Goal: Navigation & Orientation: Go to known website

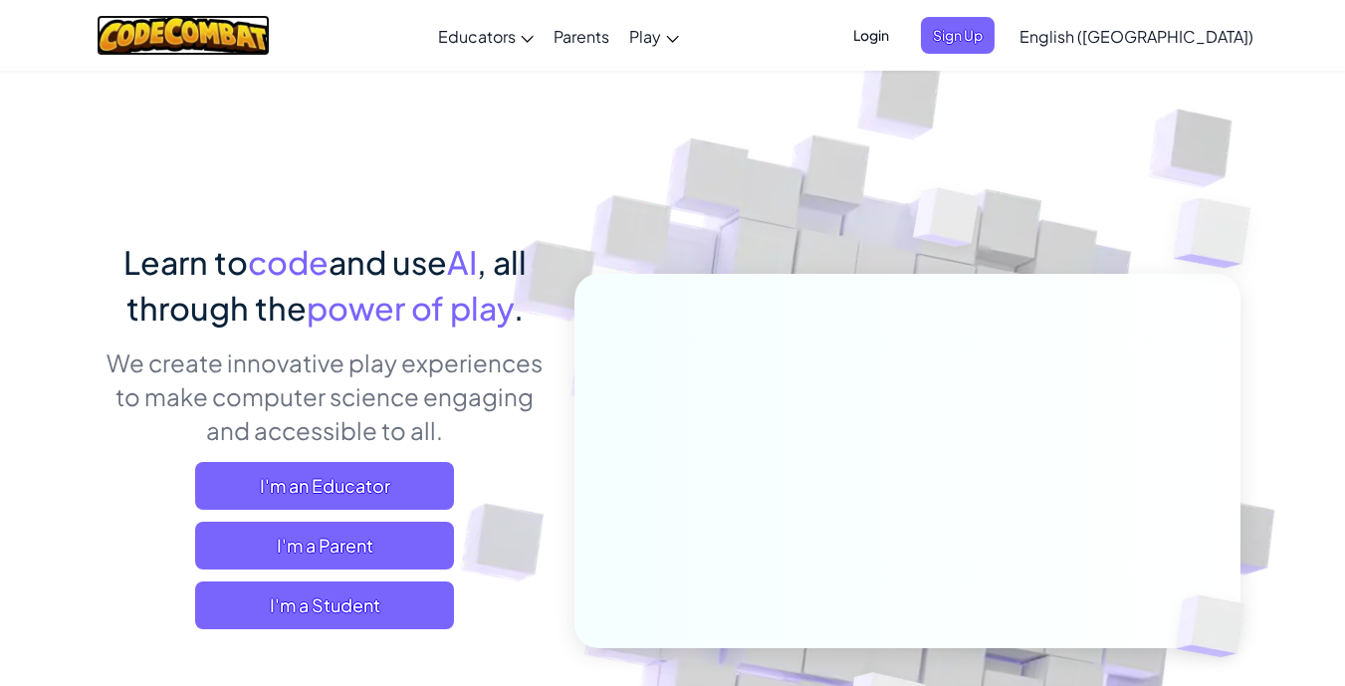
click at [208, 38] on img at bounding box center [184, 35] width 174 height 41
click at [206, 34] on img at bounding box center [184, 35] width 174 height 41
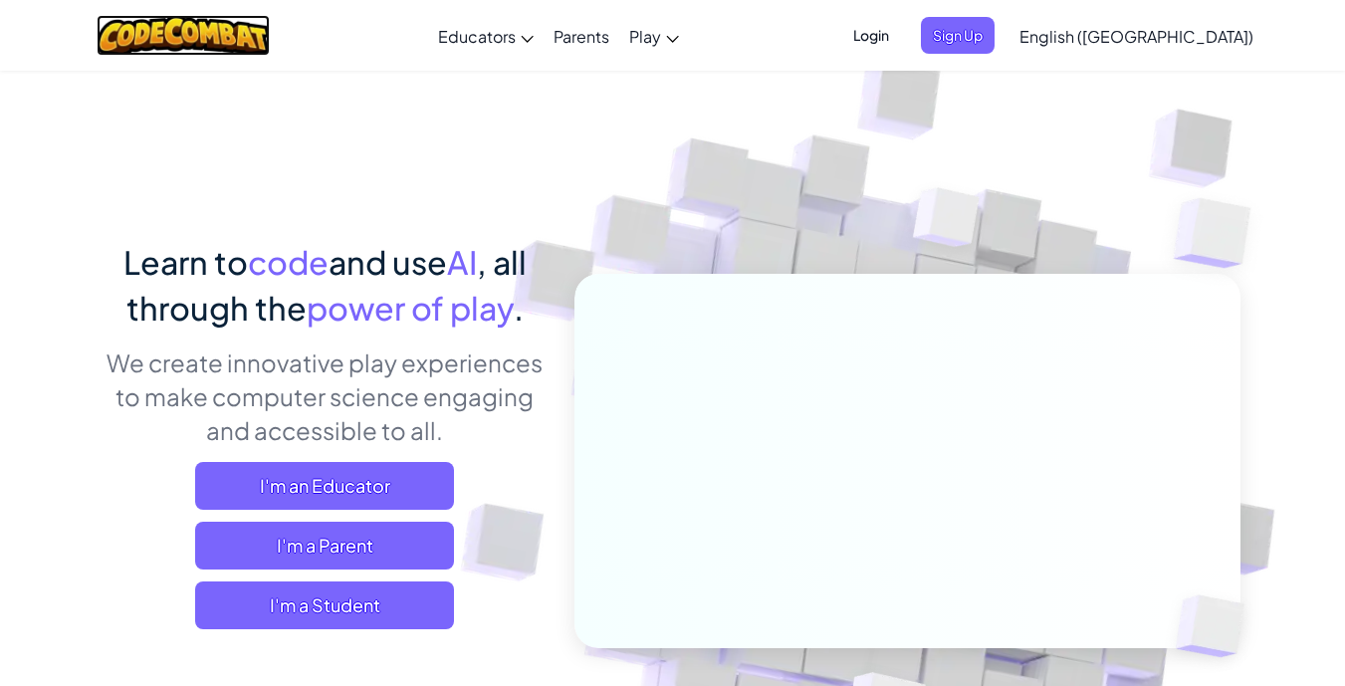
click at [206, 34] on img at bounding box center [184, 35] width 174 height 41
